Goal: Check status

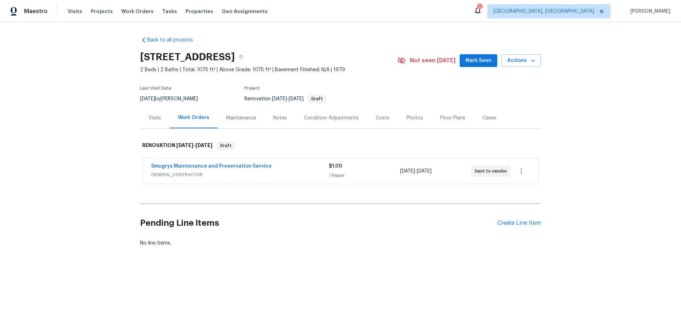
click at [319, 178] on span "GENERAL_CONTRACTOR" at bounding box center [240, 174] width 178 height 7
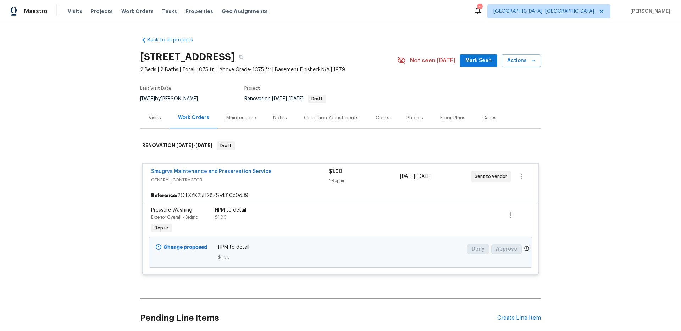
click at [75, 179] on div "Back to all projects [STREET_ADDRESS] 2 Beds | 2 Baths | Total: 1075 ft² | Abov…" at bounding box center [340, 176] width 681 height 309
click at [79, 114] on div "Back to all projects [STREET_ADDRESS] 2 Beds | 2 Baths | Total: 1075 ft² | Abov…" at bounding box center [340, 176] width 681 height 309
click at [81, 113] on div "Back to all projects [STREET_ADDRESS] 2 Beds | 2 Baths | Total: 1075 ft² | Abov…" at bounding box center [340, 176] width 681 height 309
click at [359, 82] on div "Last Visit Date [DATE] by [PERSON_NAME] Project Renovation [DATE] - [DATE] Draft" at bounding box center [260, 95] width 240 height 26
click at [254, 27] on div "Back to all projects [STREET_ADDRESS] 2 Beds | 2 Baths | Total: 1075 ft² | Abov…" at bounding box center [340, 176] width 681 height 309
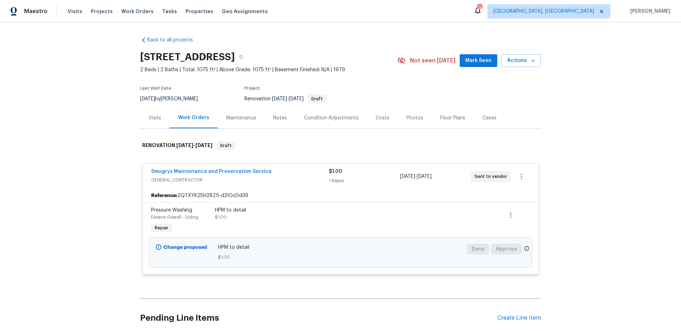
click at [169, 119] on div "Work Orders" at bounding box center [193, 117] width 48 height 21
click at [158, 119] on div "Visits" at bounding box center [154, 117] width 29 height 21
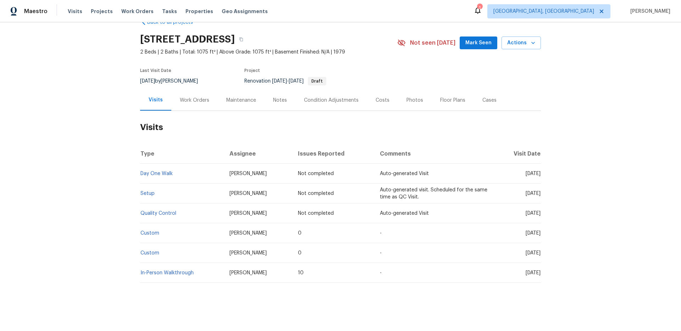
scroll to position [23, 0]
